Goal: Task Accomplishment & Management: Use online tool/utility

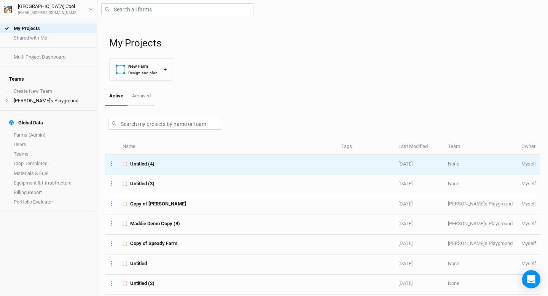
click at [134, 164] on span "Untitled (4)" at bounding box center [142, 164] width 24 height 7
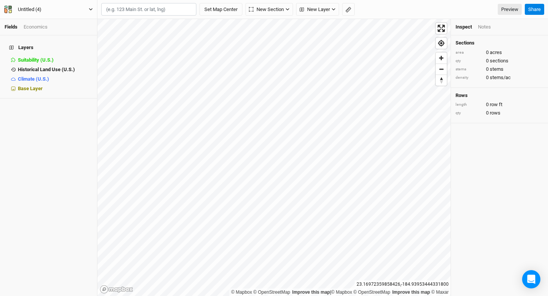
click at [68, 8] on button "Untitled (4)" at bounding box center [48, 9] width 89 height 8
click at [69, 10] on button "Untitled (4)" at bounding box center [48, 9] width 89 height 8
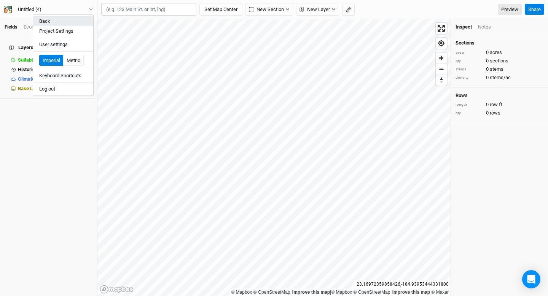
click at [71, 19] on button "Back" at bounding box center [63, 21] width 60 height 10
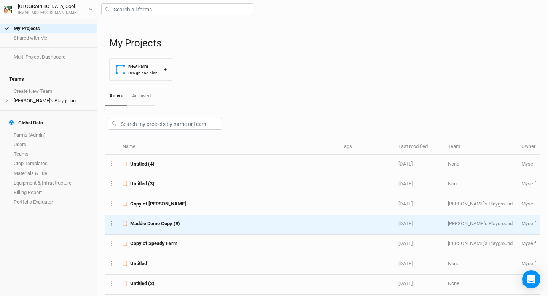
click at [158, 226] on span "Maddie Demo Copy (9)" at bounding box center [155, 223] width 50 height 7
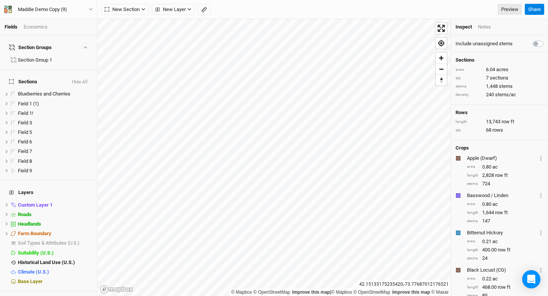
click at [34, 27] on div "Economics" at bounding box center [36, 27] width 24 height 7
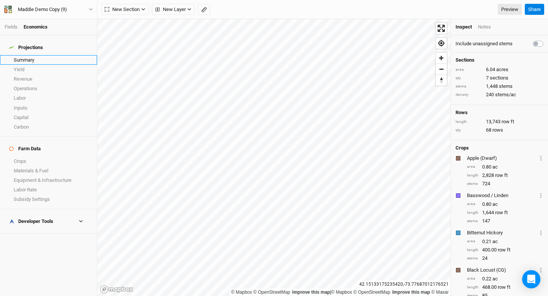
click at [35, 55] on link "Summary" at bounding box center [48, 60] width 97 height 10
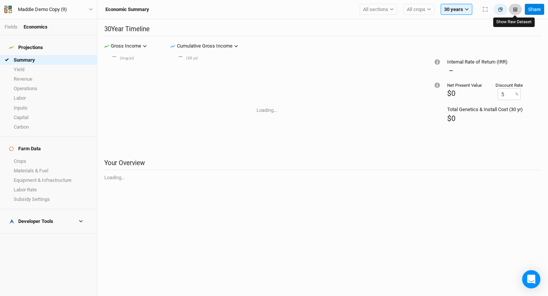
click at [519, 6] on button "button" at bounding box center [515, 9] width 13 height 11
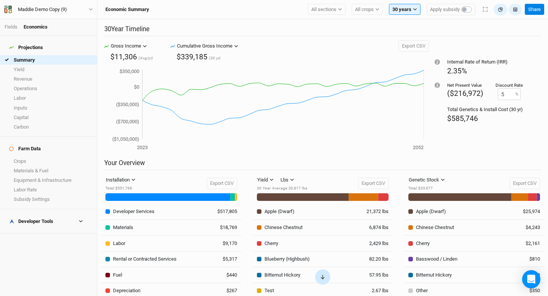
click at [324, 275] on icon "button" at bounding box center [323, 277] width 6 height 7
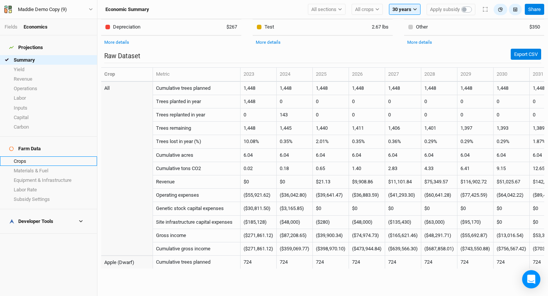
click at [20, 156] on link "Crops" at bounding box center [48, 161] width 97 height 10
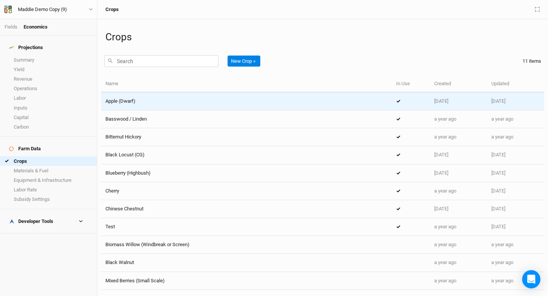
click at [145, 99] on div "Apple (Dwarf)" at bounding box center [246, 101] width 283 height 7
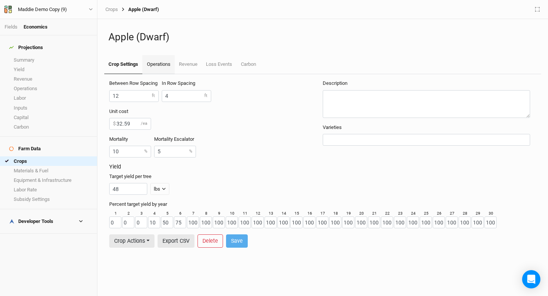
click at [154, 67] on link "Operations" at bounding box center [158, 64] width 32 height 19
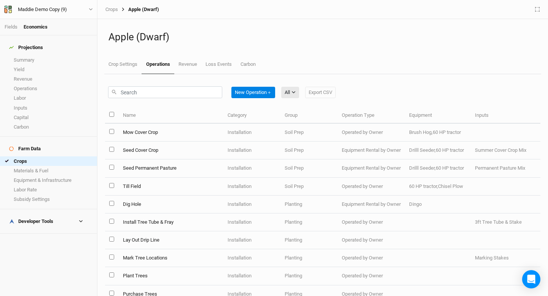
click at [246, 86] on div "New Operation ＋ All All Harvest Installation Management Marketing Export CSV" at bounding box center [222, 92] width 228 height 18
click at [252, 94] on button "New Operation ＋" at bounding box center [253, 92] width 44 height 11
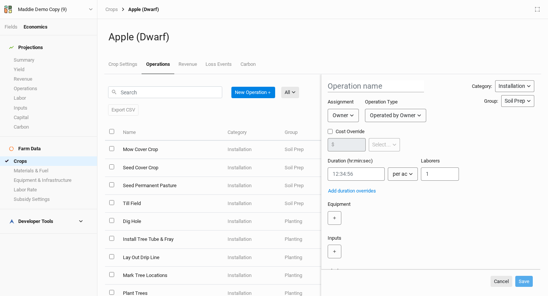
click at [521, 102] on div "Soil Prep" at bounding box center [515, 101] width 21 height 8
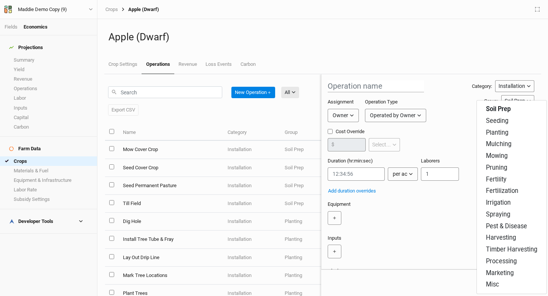
click at [459, 37] on h1 "Apple (Dwarf)" at bounding box center [323, 37] width 429 height 12
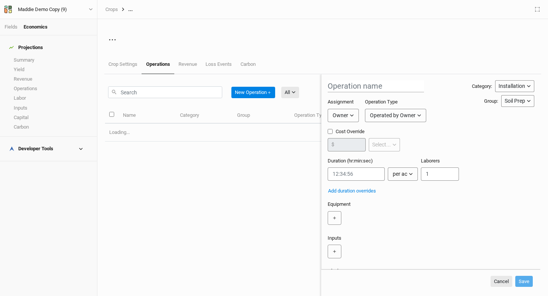
click at [509, 99] on div "Soil Prep" at bounding box center [515, 101] width 21 height 8
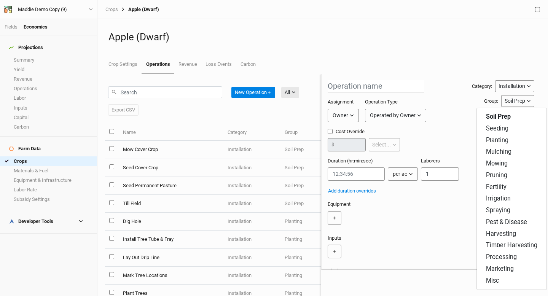
click at [461, 119] on div "Assignment Owner Owner Developer Operation Type Operated by Owner Operated by O…" at bounding box center [400, 113] width 144 height 29
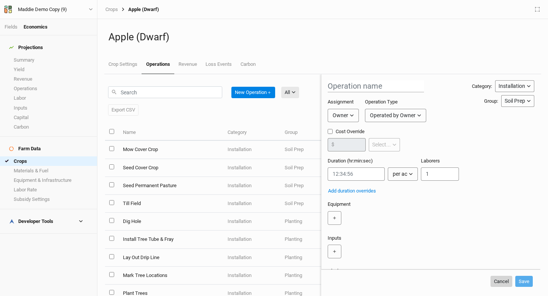
click at [500, 280] on button "Cancel" at bounding box center [502, 281] width 22 height 11
